Goal: Transaction & Acquisition: Download file/media

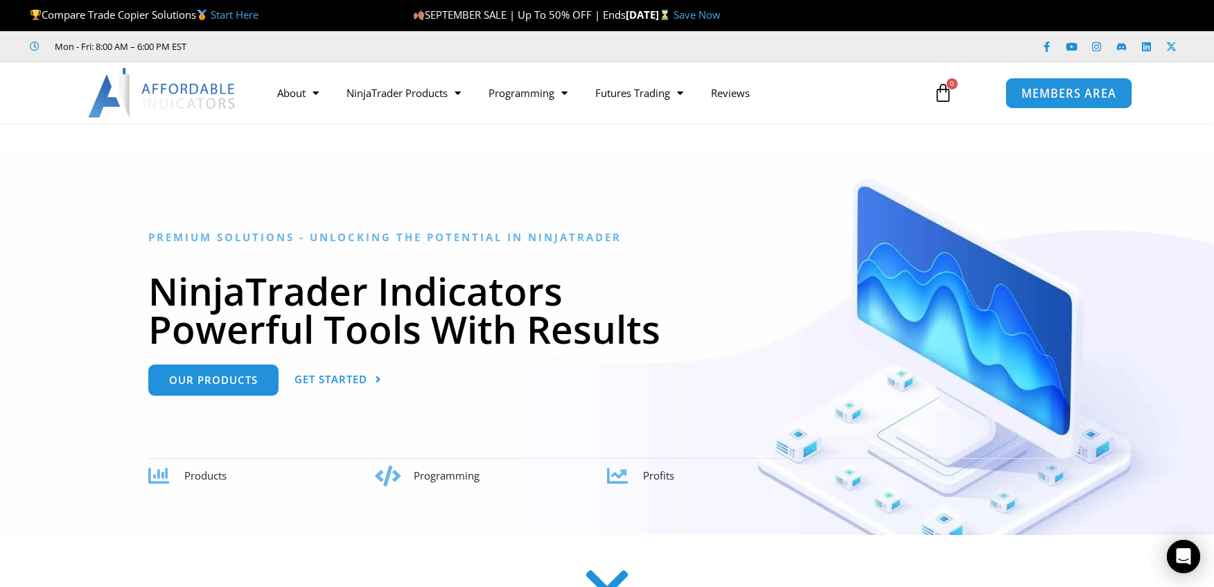
click at [1084, 93] on span "MEMBERS AREA" at bounding box center [1068, 93] width 95 height 12
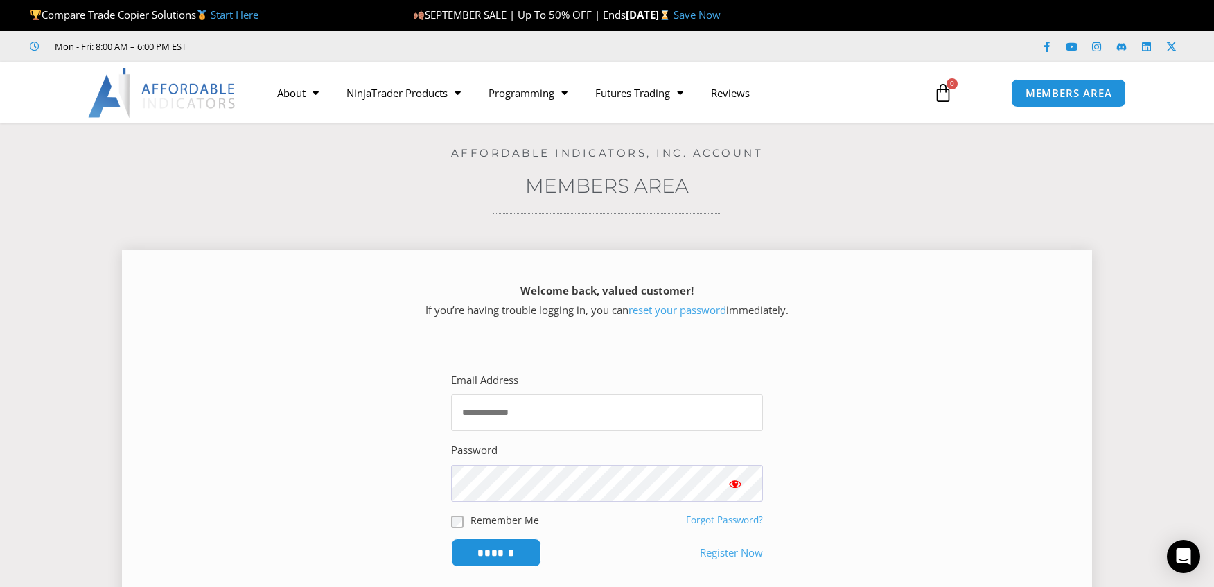
click at [513, 400] on input "Email Address" at bounding box center [607, 412] width 312 height 37
type input "**********"
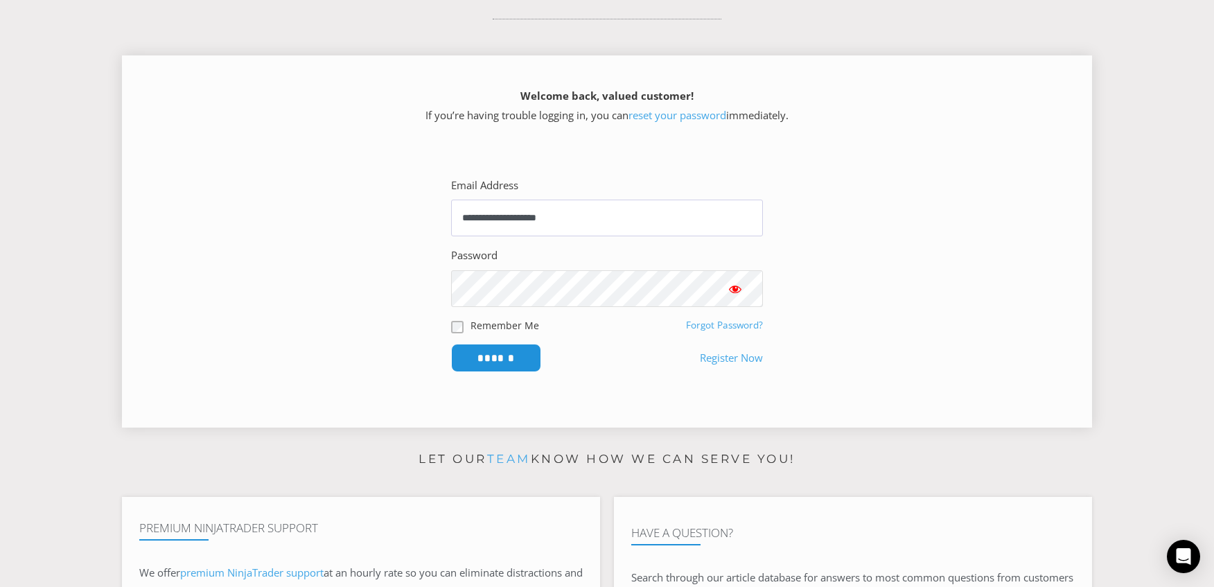
scroll to position [231, 0]
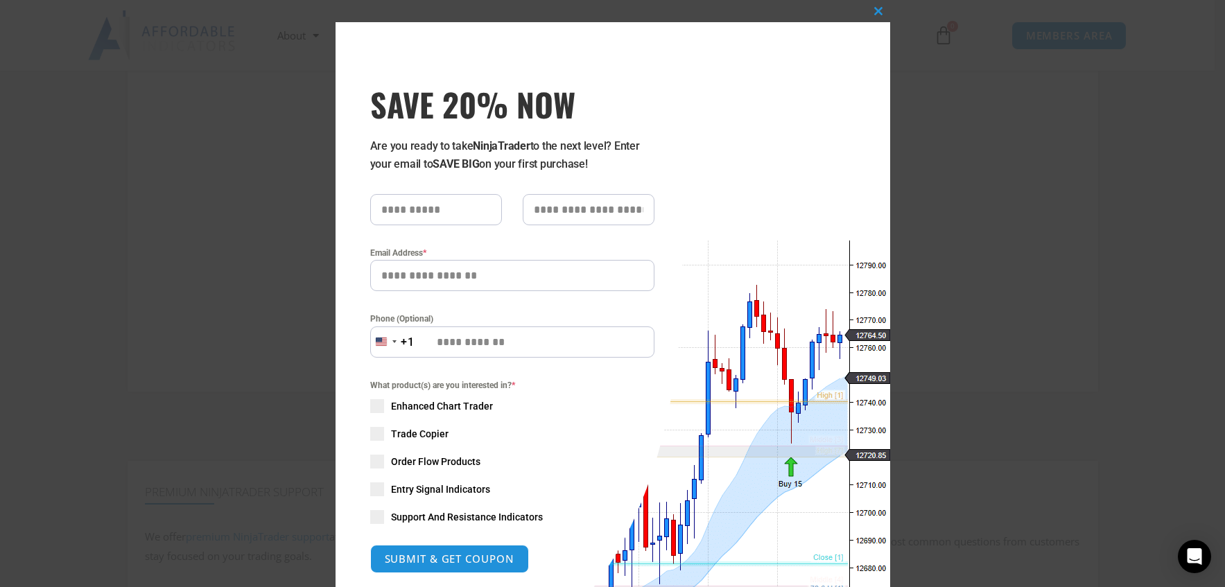
click at [233, 207] on div "Close this module SAVE 20% NOW Are you ready to take NinjaTrader to the next le…" at bounding box center [612, 293] width 1225 height 587
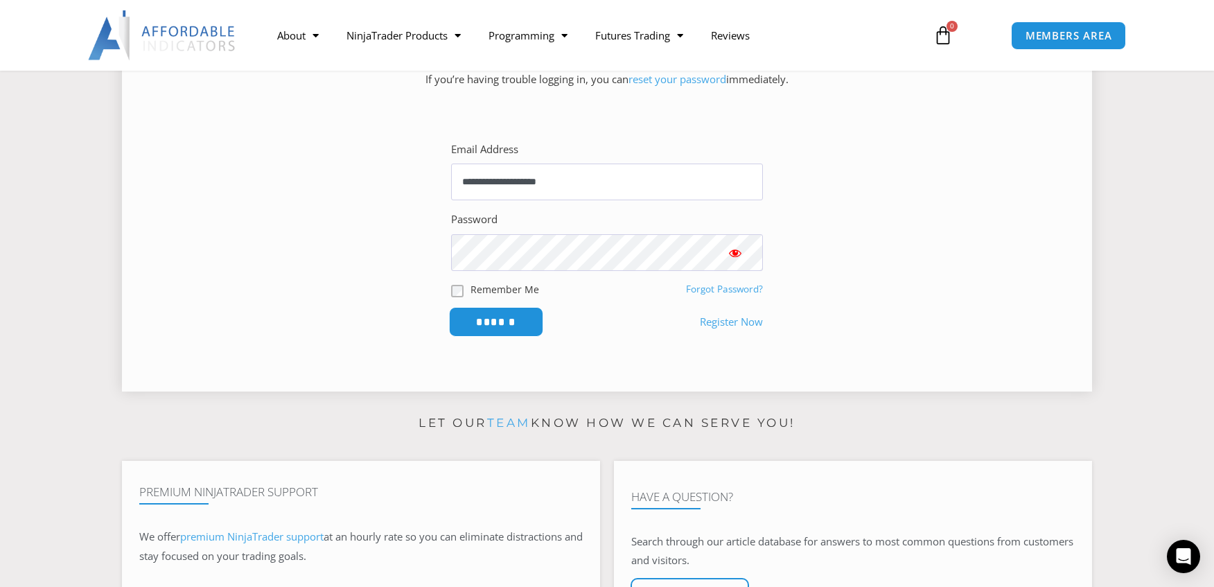
click at [493, 313] on input "******" at bounding box center [496, 322] width 95 height 30
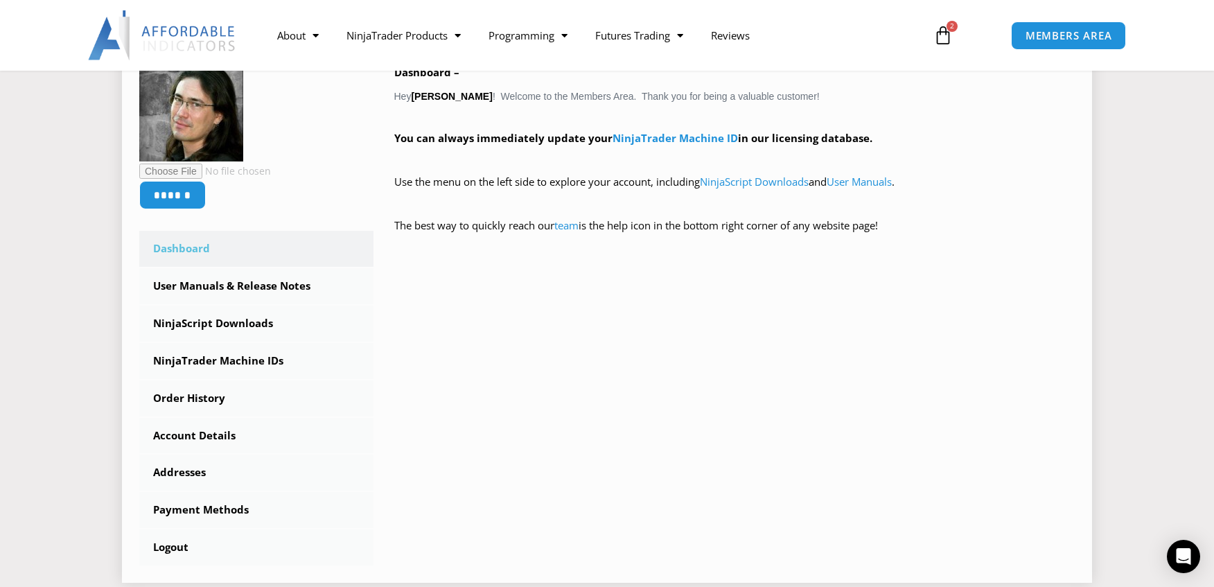
scroll to position [231, 0]
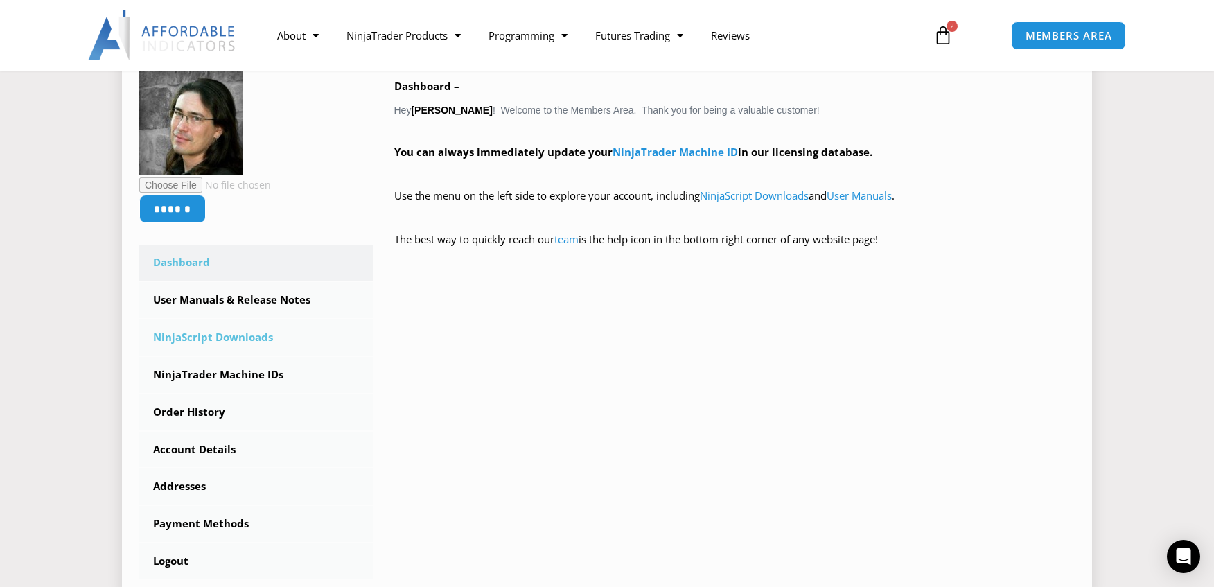
click at [243, 340] on link "NinjaScript Downloads" at bounding box center [256, 338] width 234 height 36
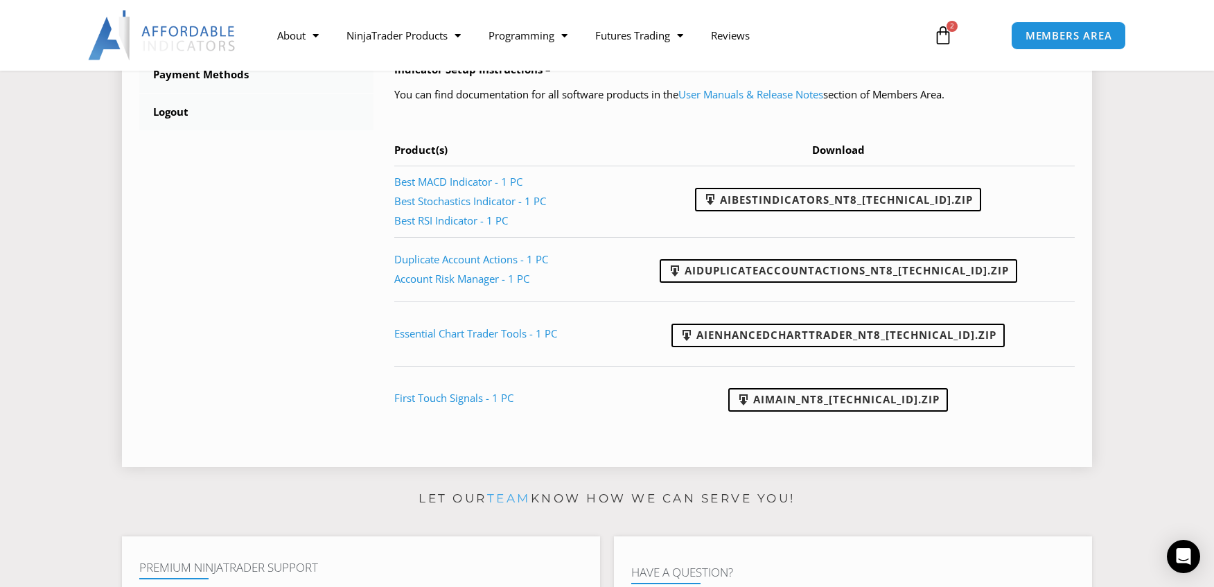
scroll to position [693, 0]
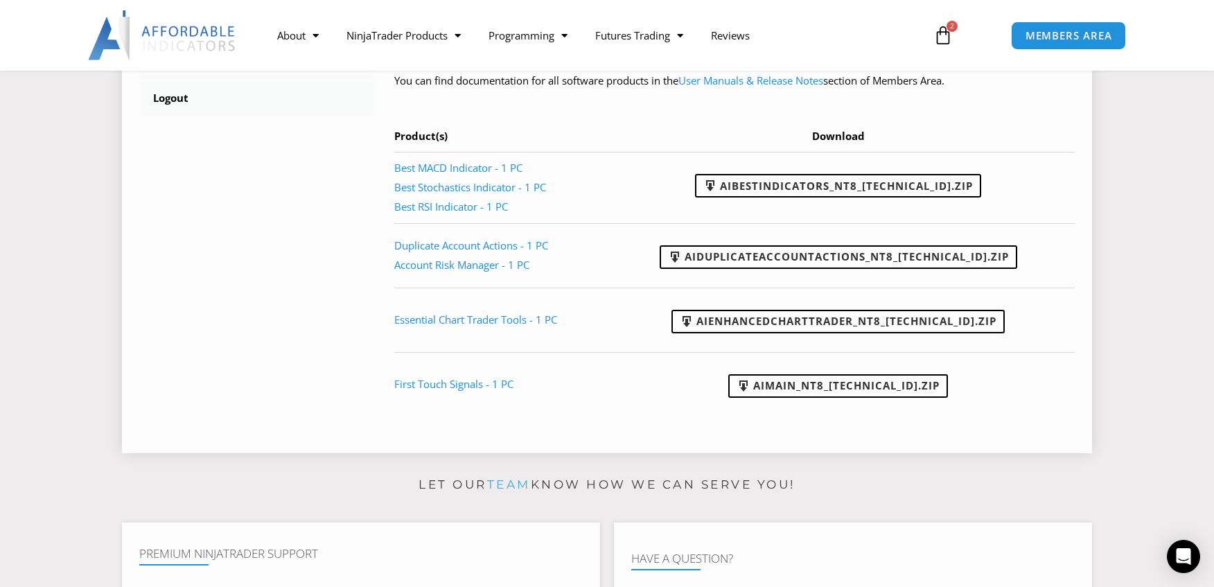
scroll to position [693, 0]
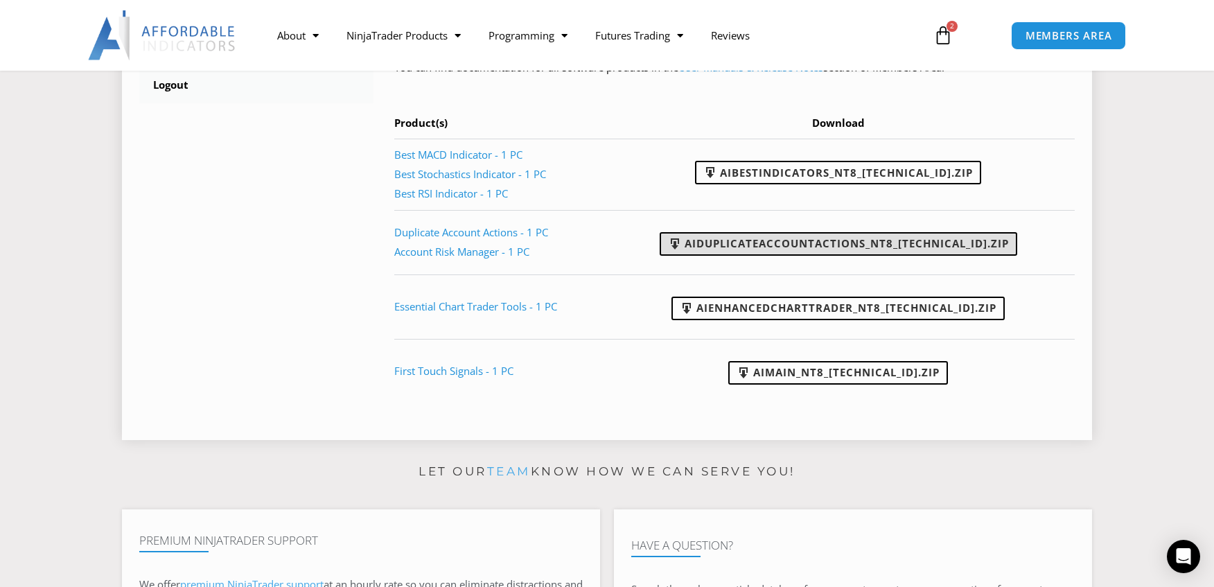
click at [884, 248] on link "AIDuplicateAccountActions_NT8_[TECHNICAL_ID].zip" at bounding box center [839, 244] width 358 height 24
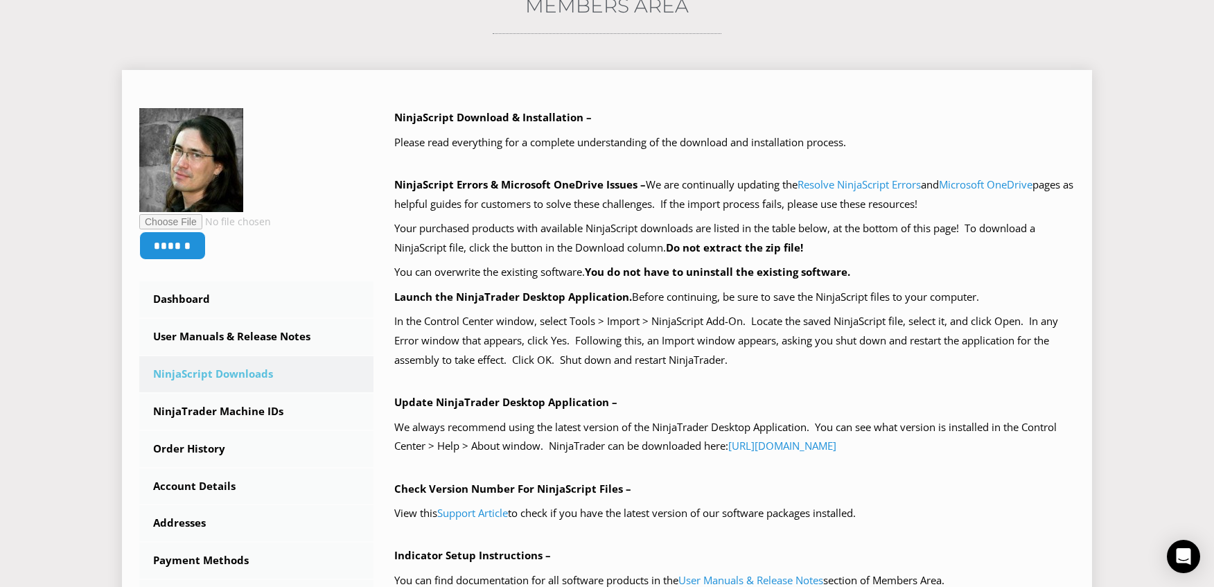
scroll to position [0, 0]
